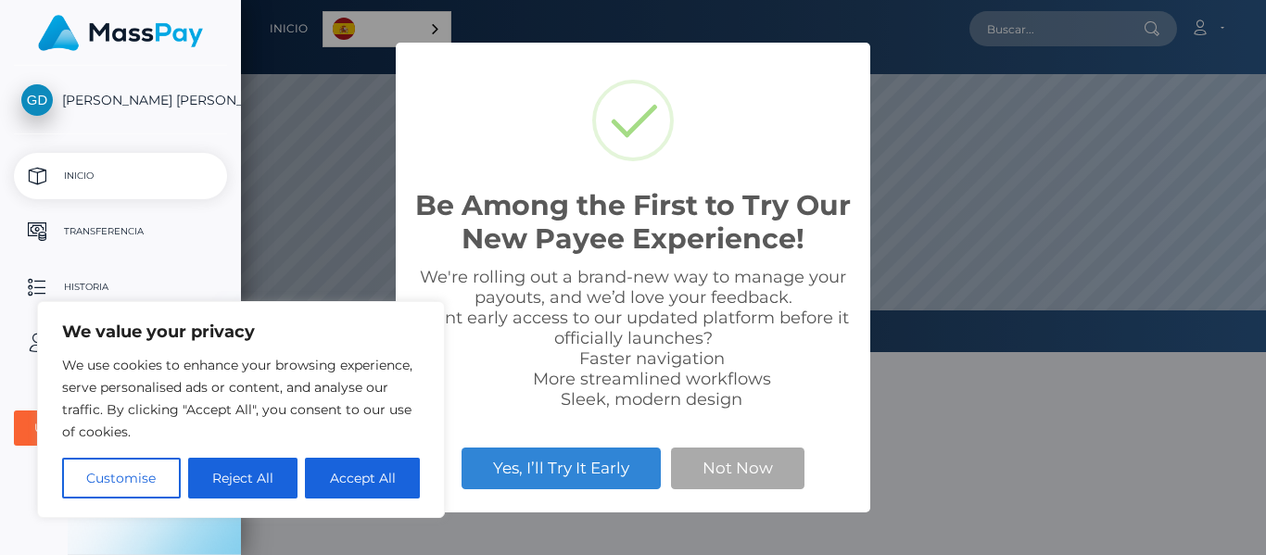
scroll to position [352, 1025]
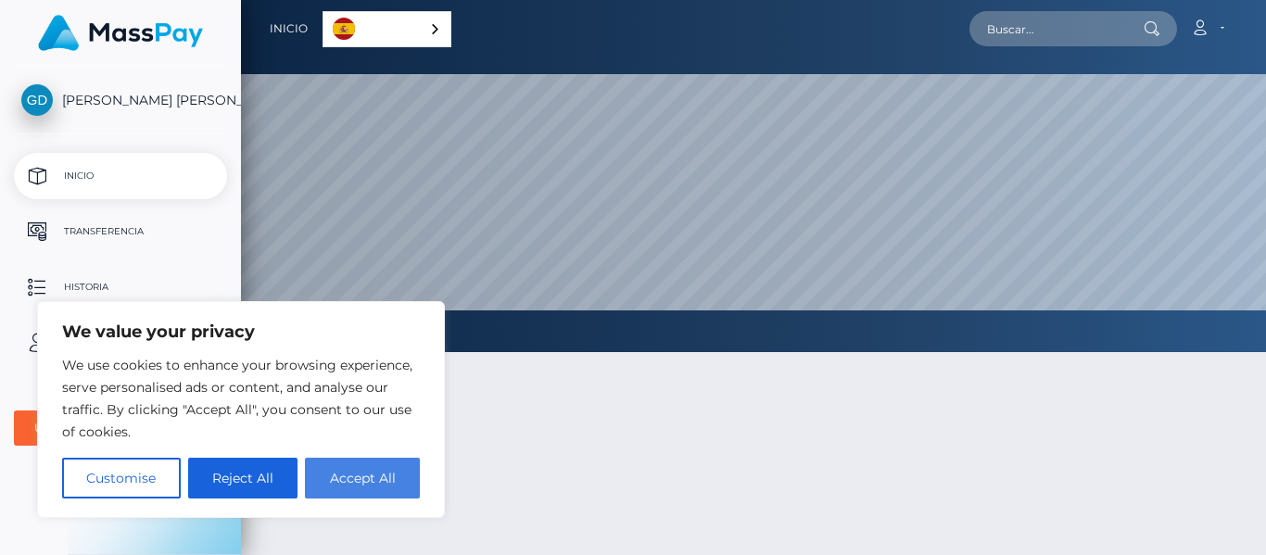
click at [388, 483] on button "Accept All" at bounding box center [362, 478] width 115 height 41
checkbox input "true"
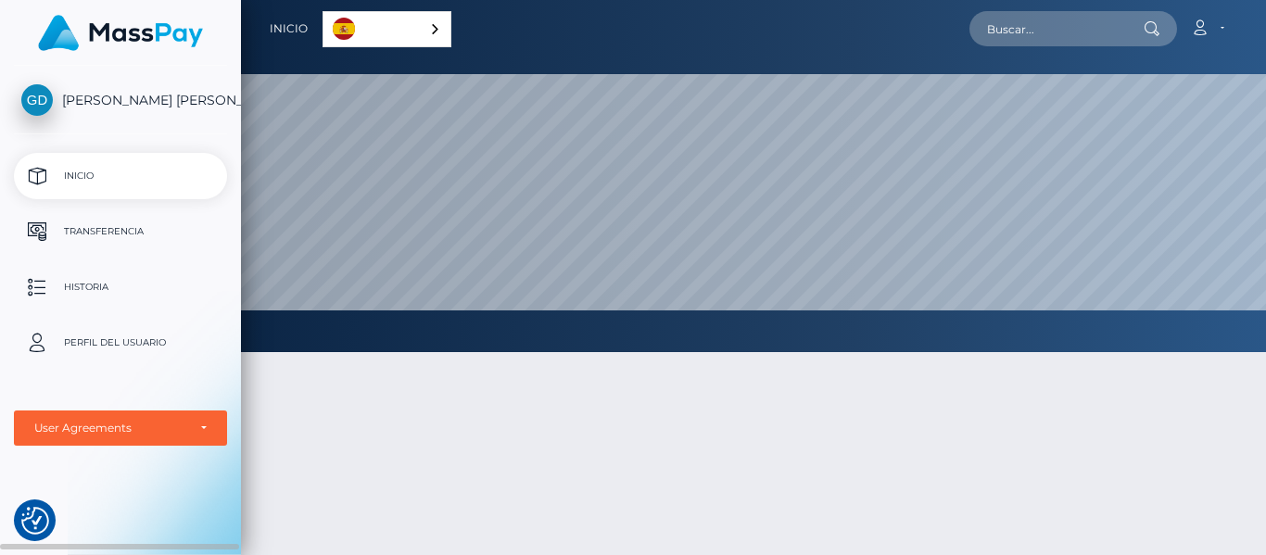
click at [89, 175] on p "Inicio" at bounding box center [120, 176] width 198 height 28
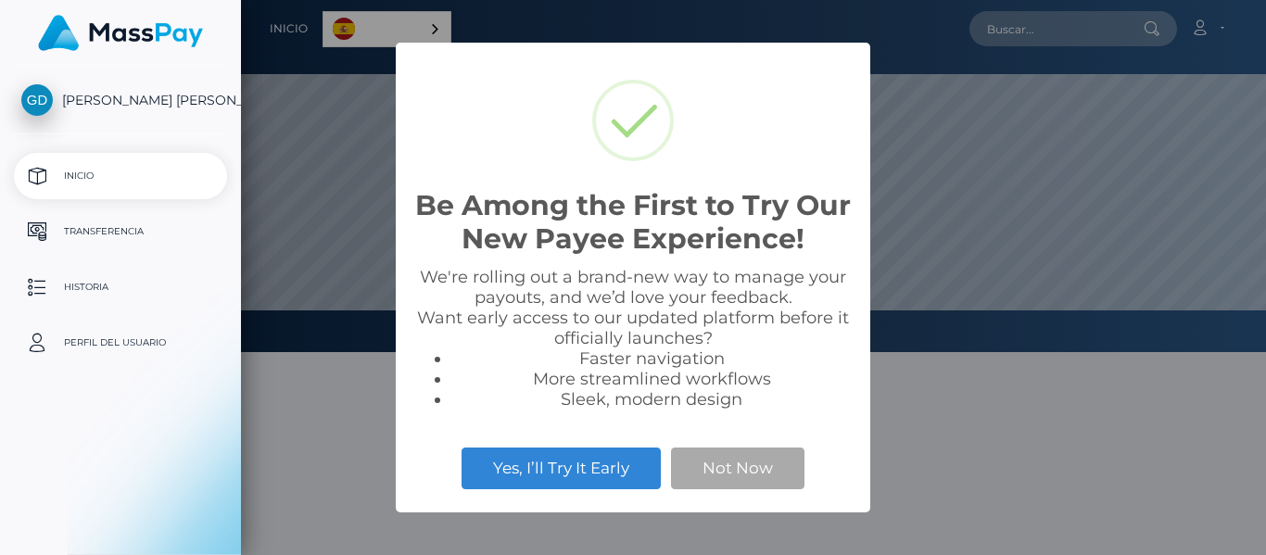
scroll to position [352, 1025]
select select
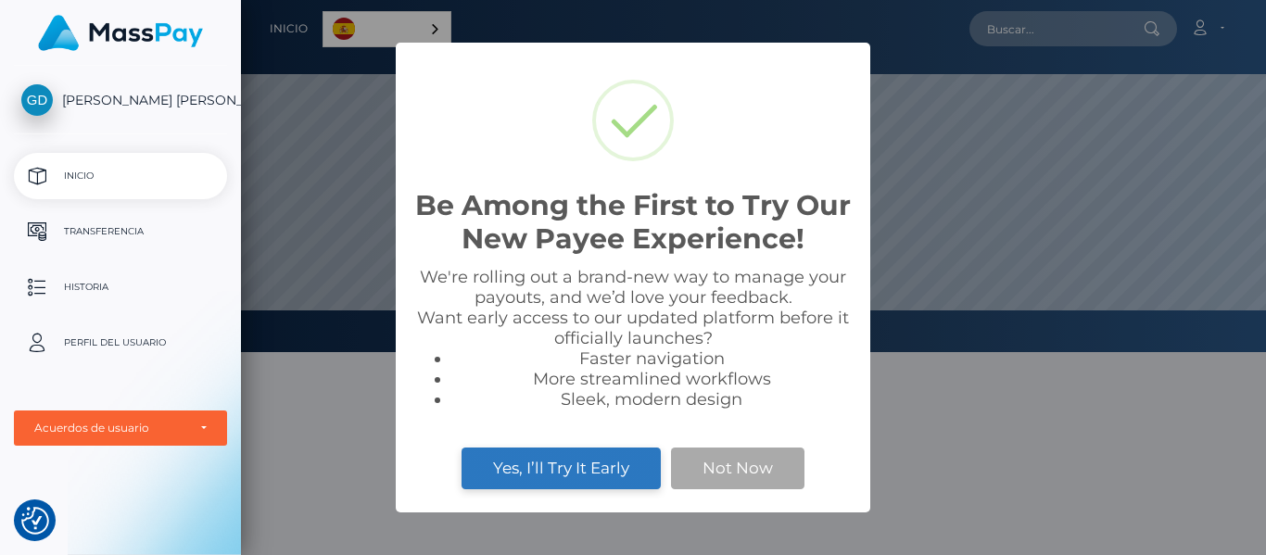
click at [560, 456] on button "Yes, I’ll Try It Early" at bounding box center [561, 468] width 199 height 41
